Goal: Task Accomplishment & Management: Complete application form

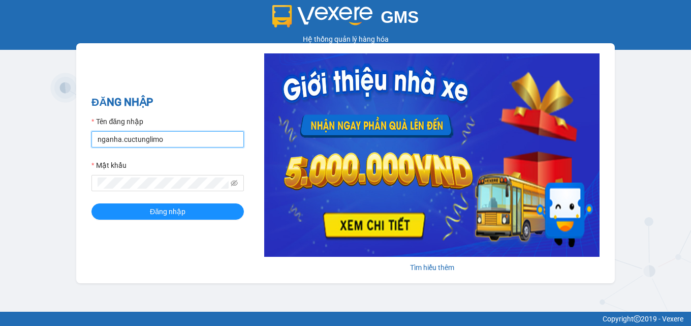
click at [117, 141] on input "nganha.cuctunglimo" at bounding box center [168, 139] width 153 height 16
click at [121, 143] on input "nganha.cuctunglimo" at bounding box center [168, 139] width 153 height 16
type input "hanh.cuctunglimo"
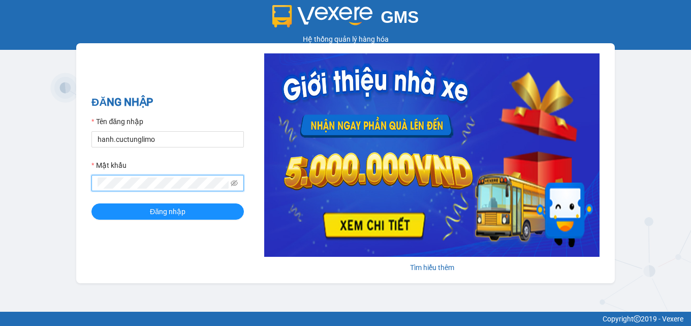
click at [92, 203] on button "Đăng nhập" at bounding box center [168, 211] width 153 height 16
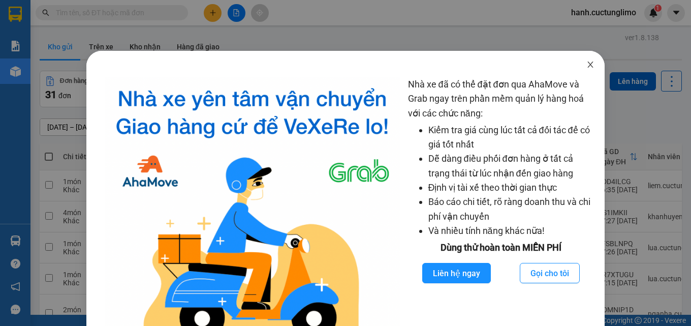
drag, startPoint x: 587, startPoint y: 63, endPoint x: 185, endPoint y: 25, distance: 403.9
click at [587, 63] on icon "close" at bounding box center [591, 64] width 8 height 8
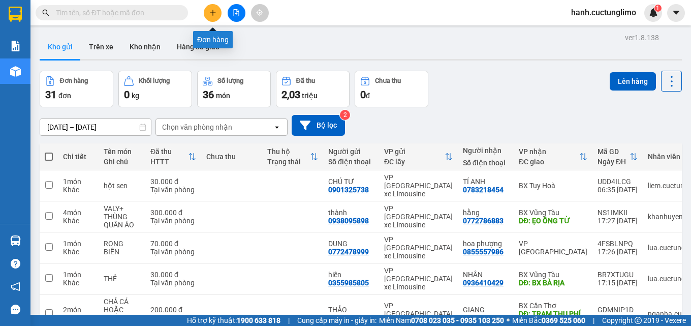
click at [210, 14] on icon "plus" at bounding box center [212, 12] width 7 height 7
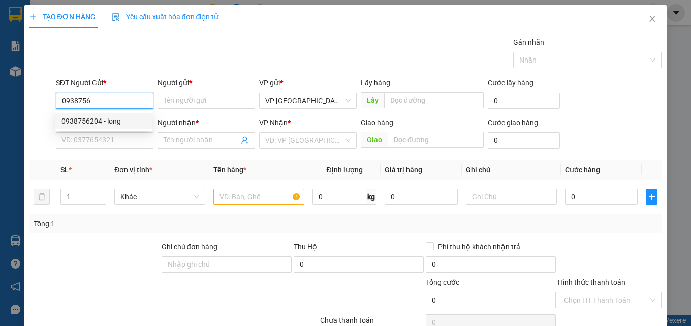
click at [100, 114] on div "0938756204 - long" at bounding box center [103, 121] width 97 height 16
type input "0938756204"
type input "long"
type input "0978490057"
type input "ANH"
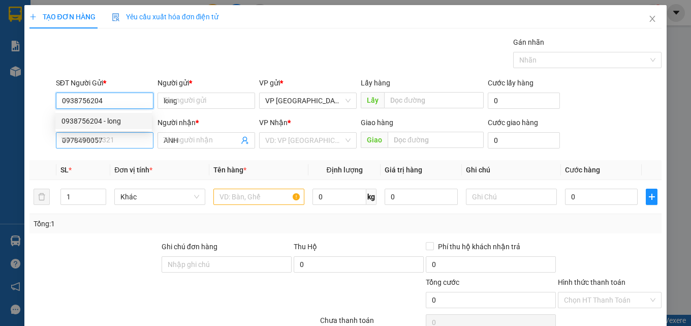
type input "40.000"
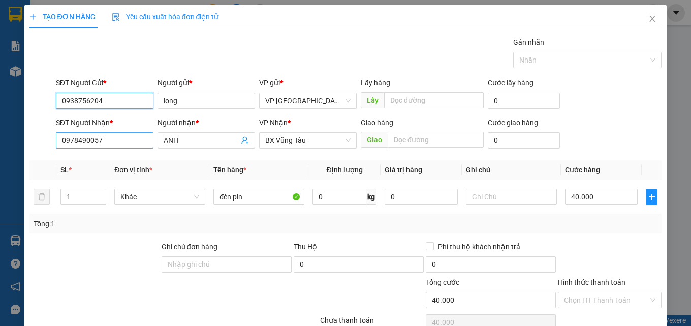
type input "0938756204"
click at [117, 142] on input "0978490057" at bounding box center [105, 140] width 98 height 16
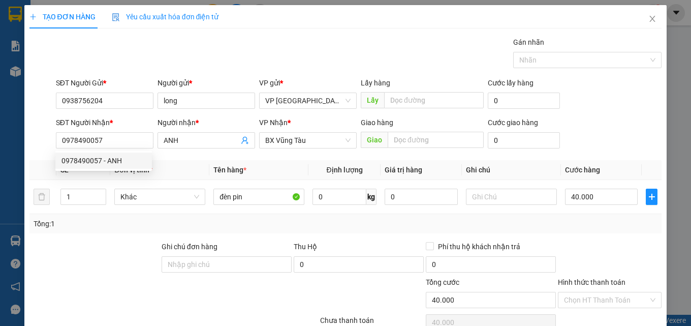
click at [202, 158] on div "Transit Pickup Surcharge Ids Transit Deliver Surcharge Ids Transit Deliver Surc…" at bounding box center [345, 212] width 633 height 351
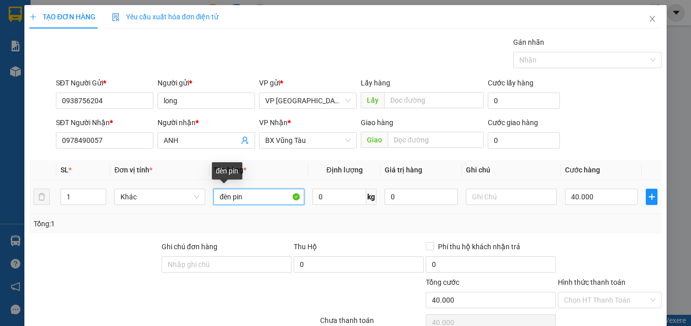
click at [247, 197] on input "đèn pin" at bounding box center [259, 197] width 91 height 16
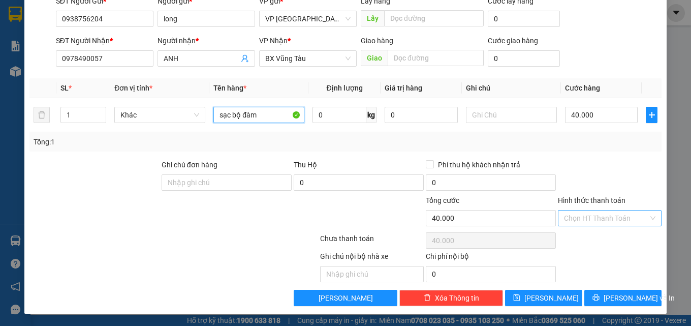
type input "sạc bộ đàm"
click at [627, 217] on input "Hình thức thanh toán" at bounding box center [606, 217] width 84 height 15
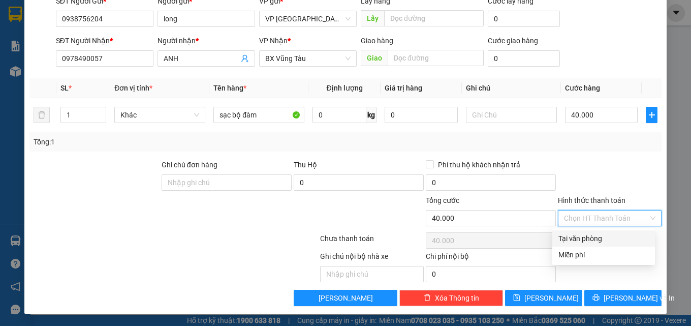
click at [623, 238] on div "Tại văn phòng" at bounding box center [604, 238] width 90 height 11
type input "0"
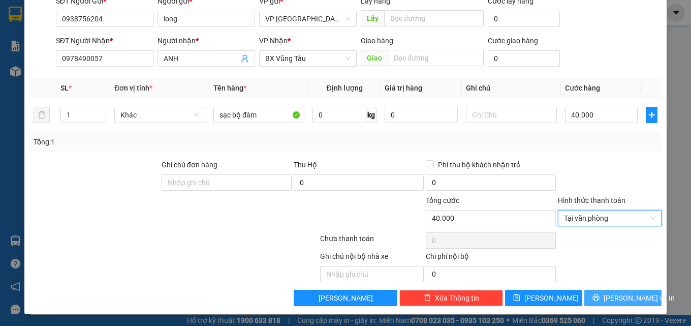
click at [627, 294] on span "[PERSON_NAME] và In" at bounding box center [639, 297] width 71 height 11
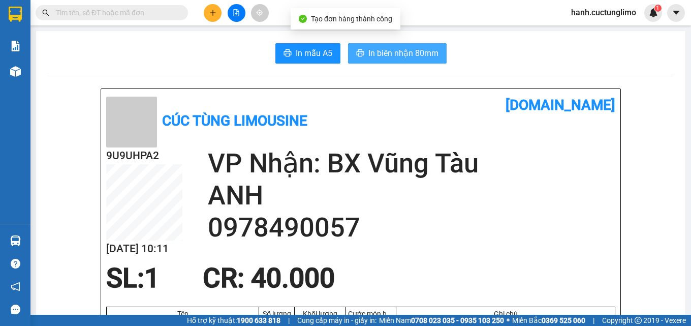
drag, startPoint x: 394, startPoint y: 41, endPoint x: 397, endPoint y: 54, distance: 13.6
click at [398, 55] on span "In biên nhận 80mm" at bounding box center [404, 53] width 70 height 13
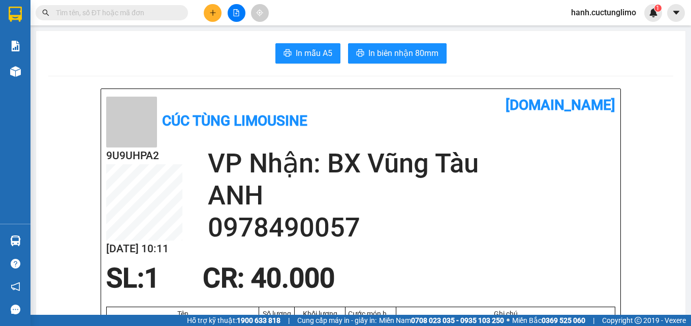
drag, startPoint x: 534, startPoint y: 293, endPoint x: 444, endPoint y: 1, distance: 305.8
click at [519, 273] on div "Cúc Tùng Limousine [DOMAIN_NAME] 9U9UHPA2 [DATE] 10:11 VP Nhận: BX Vũng Tàu ANH…" at bounding box center [361, 249] width 520 height 321
